Goal: Check status: Check status

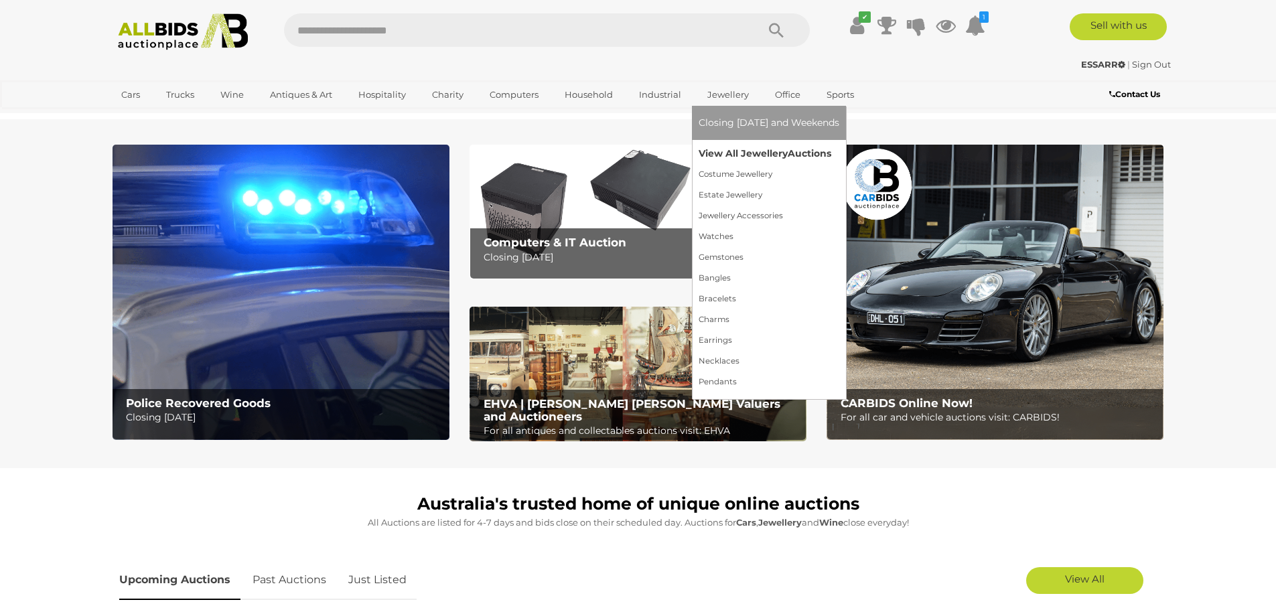
click at [738, 149] on link "View All Jewellery Auctions" at bounding box center [769, 153] width 141 height 21
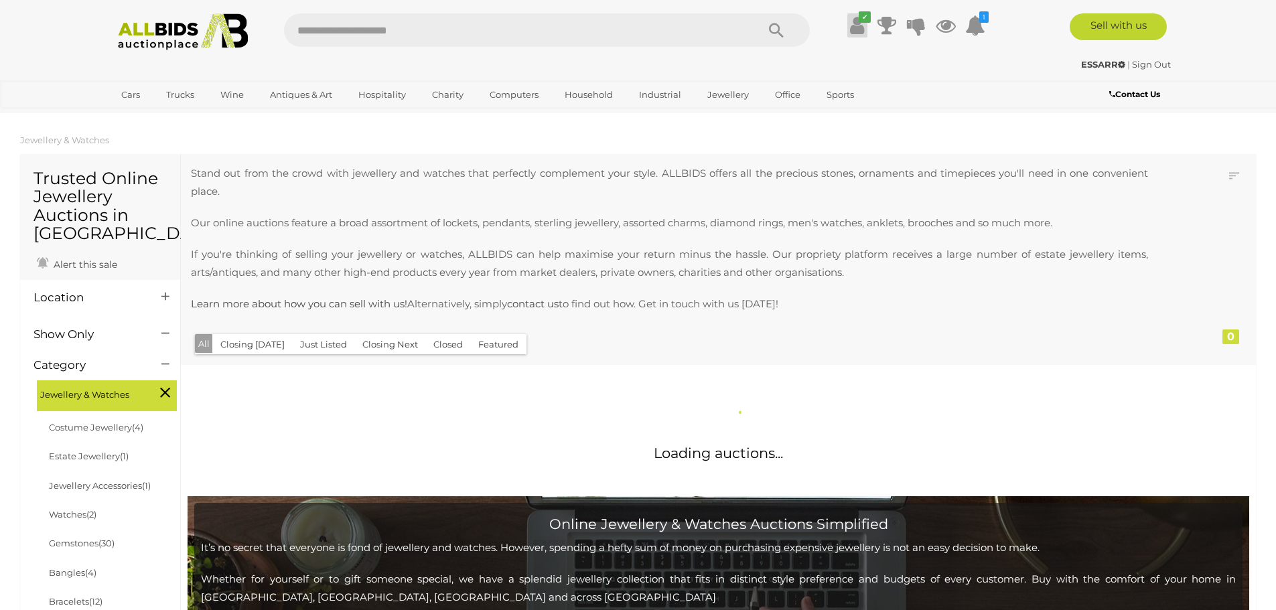
click at [864, 19] on icon "✔" at bounding box center [865, 16] width 12 height 11
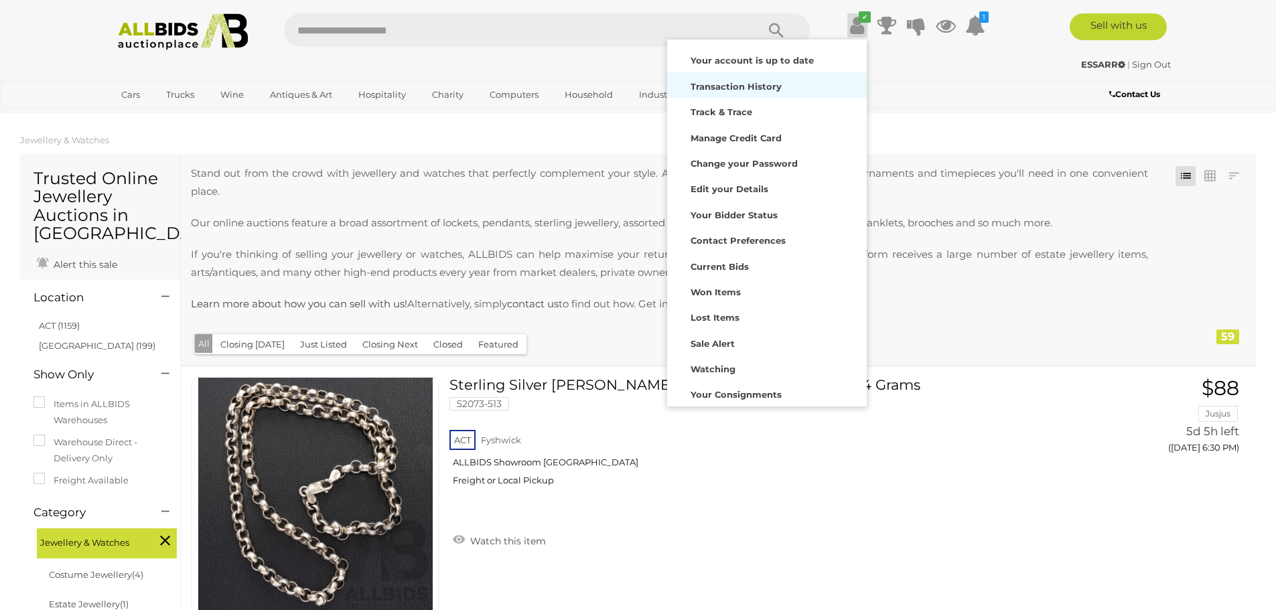
click at [750, 84] on strong "Transaction History" at bounding box center [736, 86] width 91 height 11
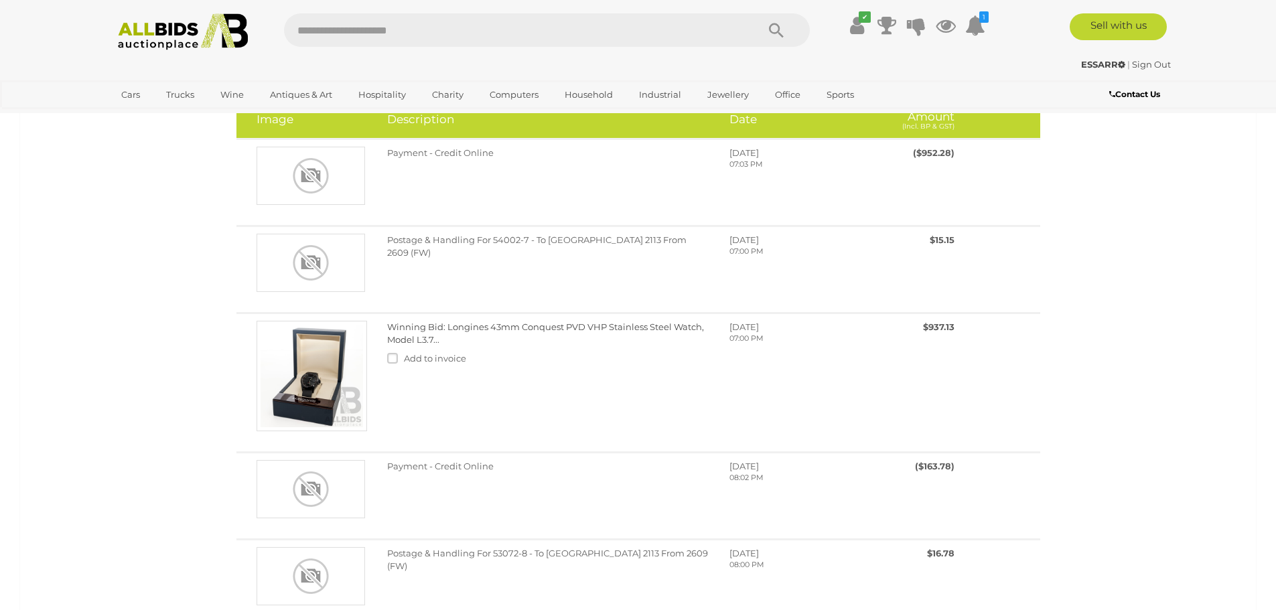
scroll to position [134, 0]
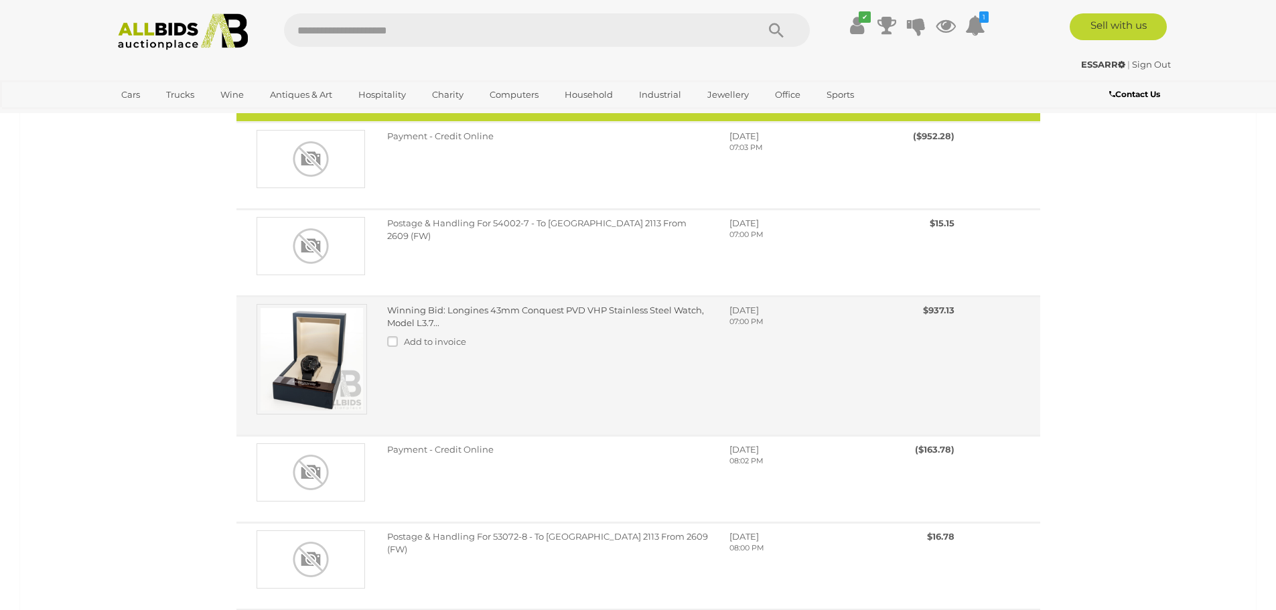
click at [556, 308] on link "Winning Bid: Longines 43mm Conquest PVD VHP Stainless Steel Watch, Model L3.7..." at bounding box center [545, 316] width 317 height 23
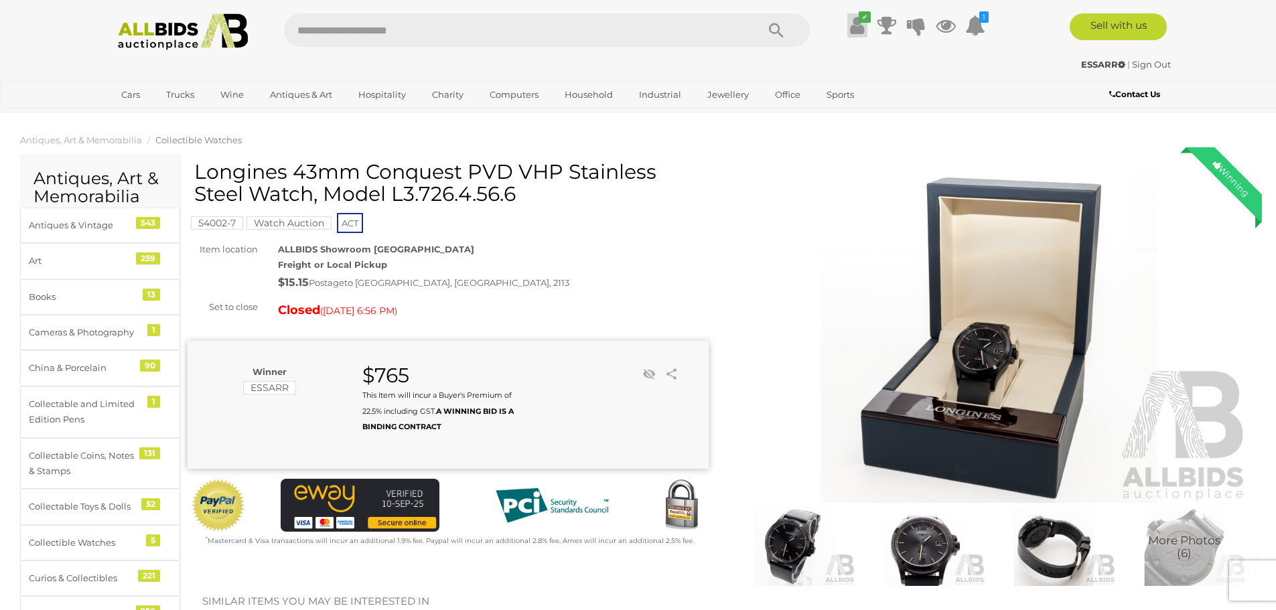
click at [853, 29] on icon at bounding box center [857, 25] width 14 height 24
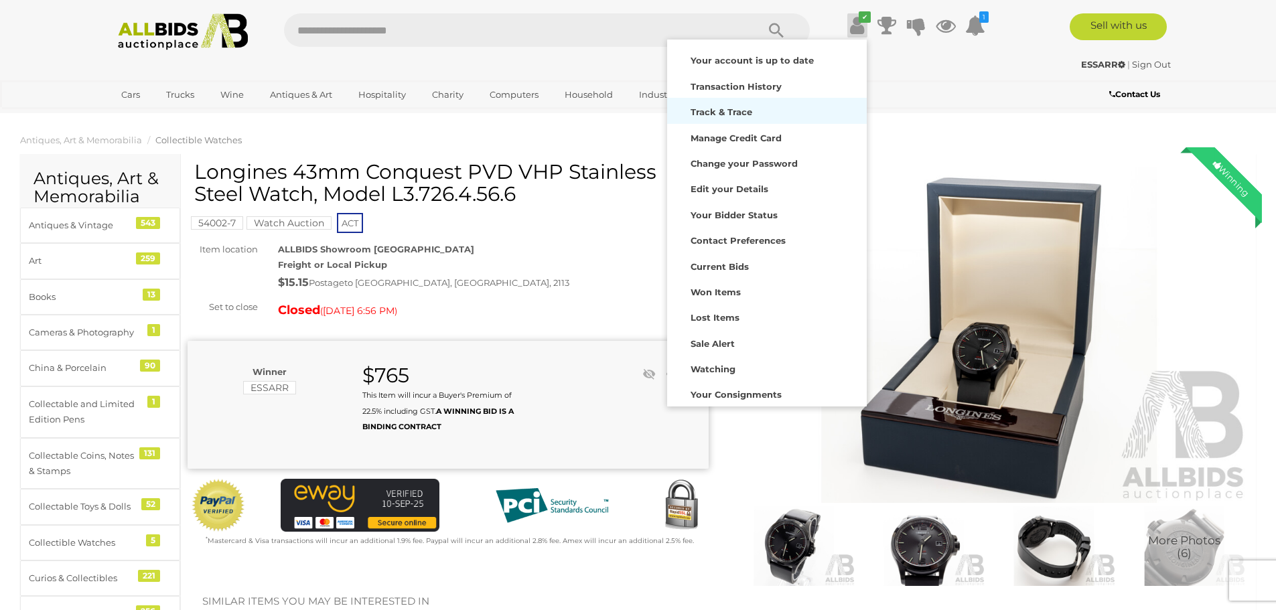
click at [739, 112] on strong "Track & Trace" at bounding box center [722, 111] width 62 height 11
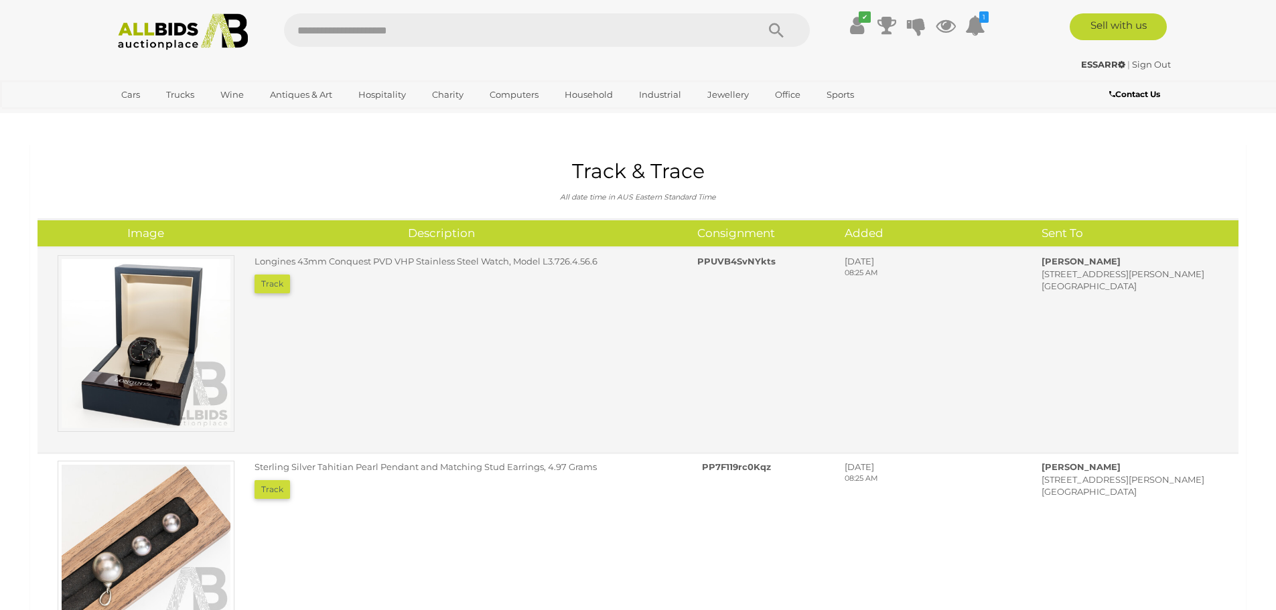
scroll to position [67, 0]
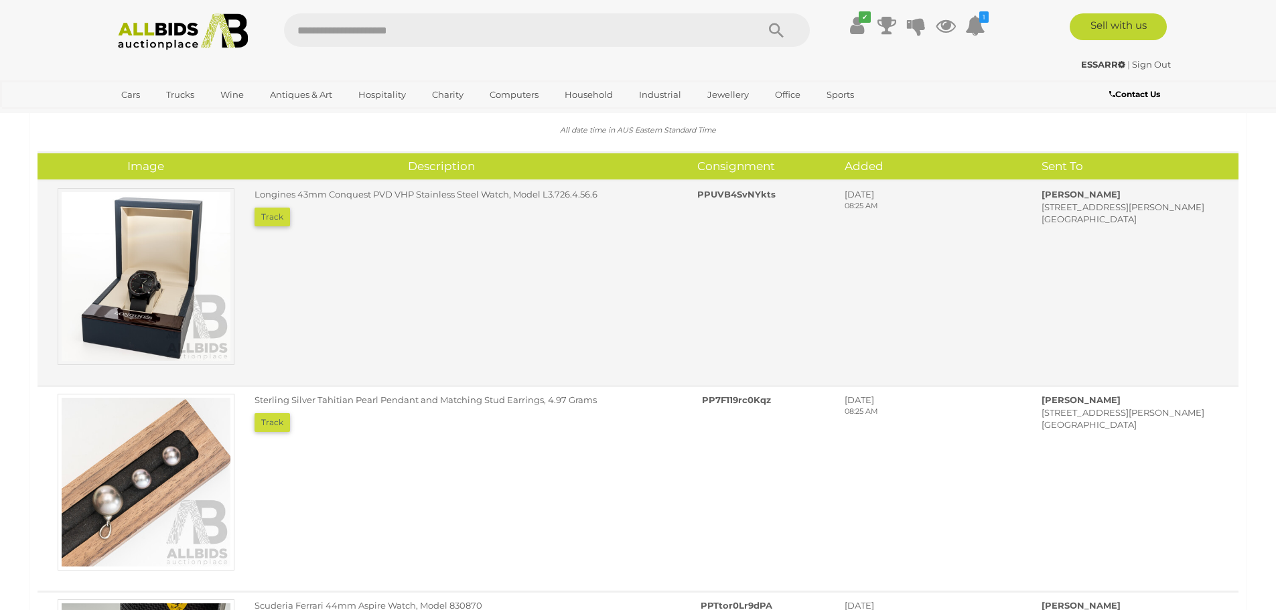
click at [270, 215] on button "Track" at bounding box center [272, 217] width 35 height 19
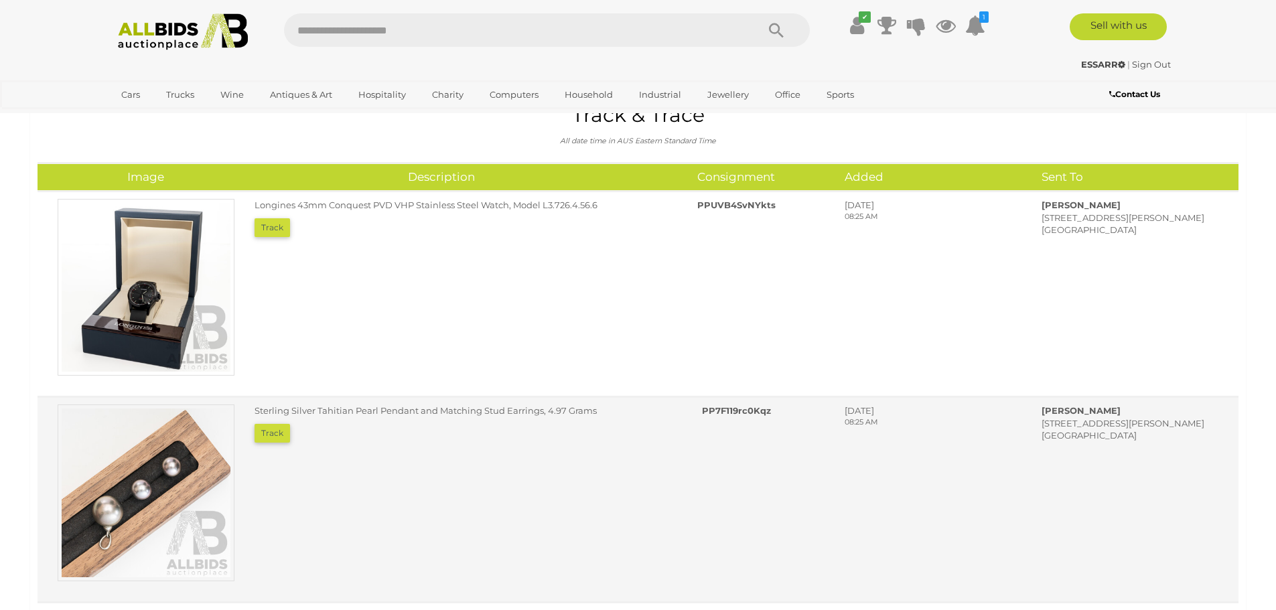
scroll to position [0, 0]
